Goal: Navigation & Orientation: Find specific page/section

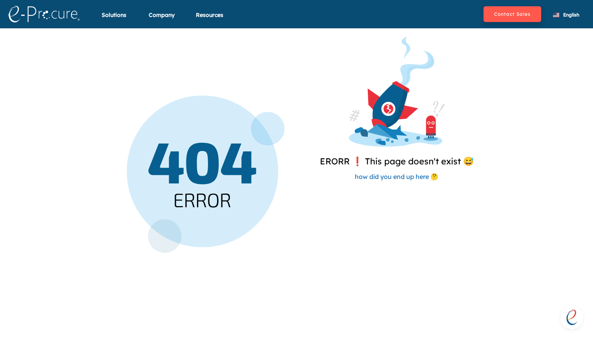
click at [37, 19] on img at bounding box center [44, 14] width 72 height 16
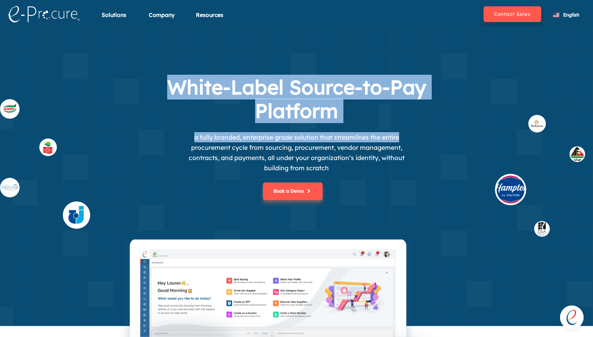
drag, startPoint x: 165, startPoint y: 81, endPoint x: 421, endPoint y: 136, distance: 261.5
click at [421, 136] on div "White-Label Source-to-Pay Platform a fully branded, enterprise grade solution t…" at bounding box center [296, 157] width 357 height 164
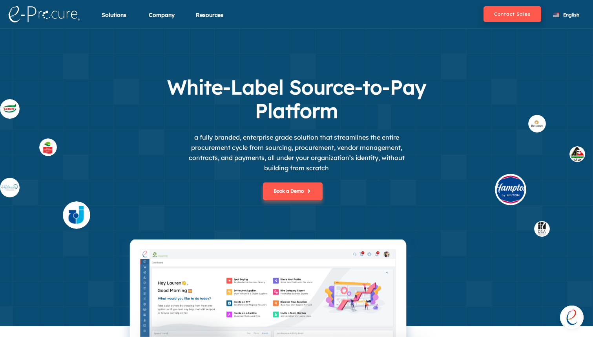
click at [83, 144] on div "White-Label Source-to-Pay Platform a fully branded, enterprise grade solution t…" at bounding box center [296, 157] width 593 height 164
click at [414, 40] on section "White-Label Source-to-Pay Platform a fully branded, enterprise grade solution t…" at bounding box center [296, 176] width 593 height 297
click at [35, 16] on img at bounding box center [44, 14] width 72 height 16
click at [81, 209] on img at bounding box center [76, 214] width 27 height 27
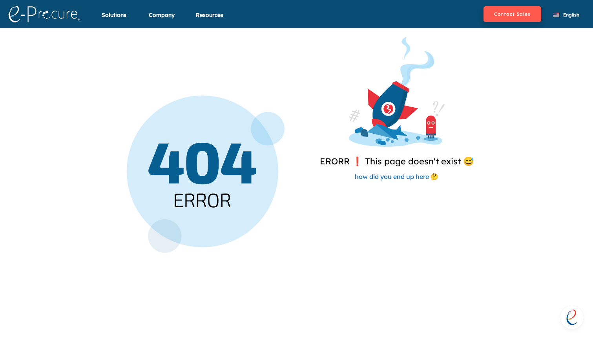
click at [26, 26] on link at bounding box center [53, 14] width 98 height 24
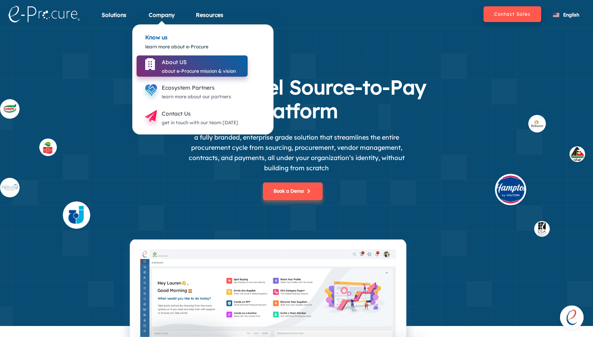
click at [170, 62] on div "About US" at bounding box center [199, 61] width 74 height 9
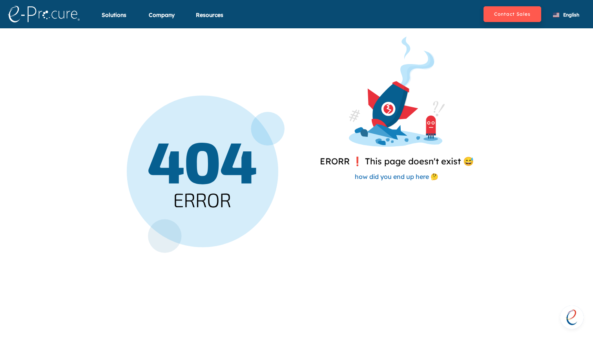
click at [374, 136] on img at bounding box center [397, 92] width 96 height 110
